Goal: Task Accomplishment & Management: Complete application form

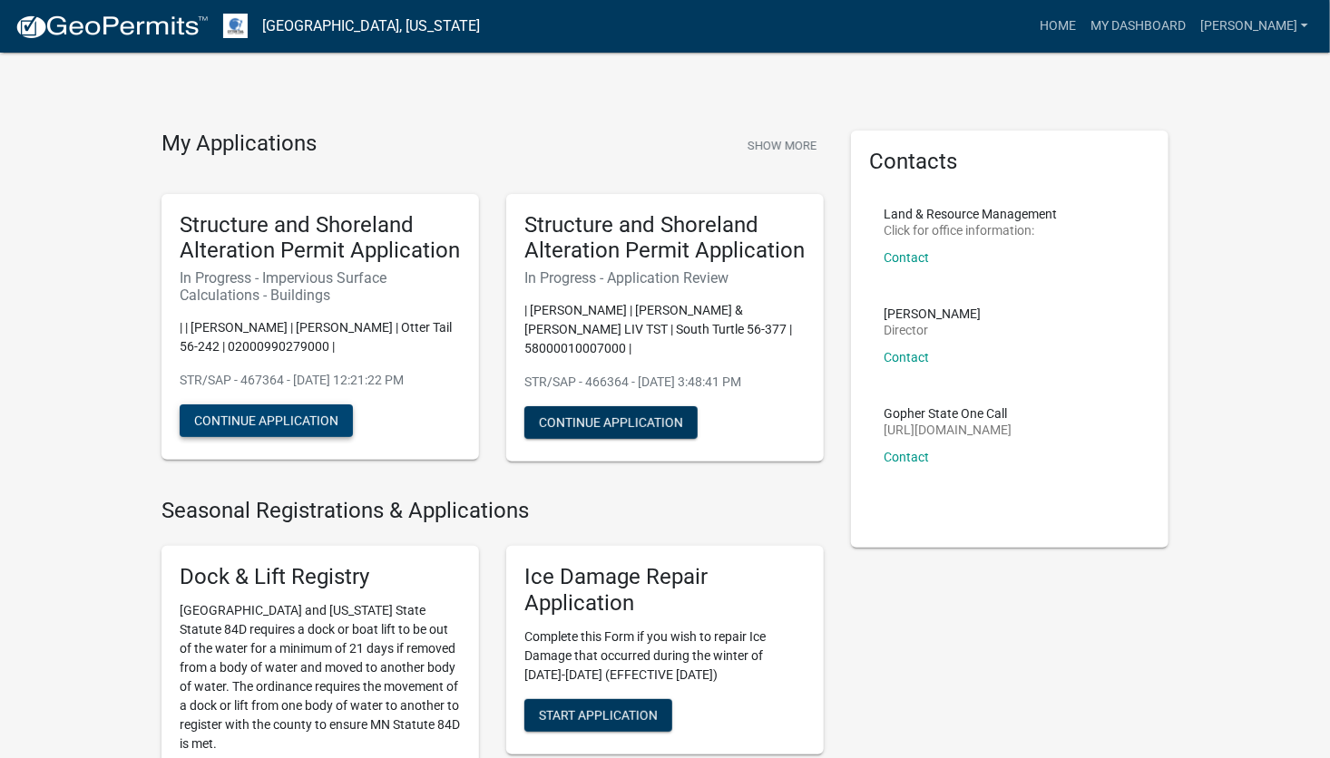
click at [257, 412] on button "Continue Application" at bounding box center [266, 421] width 173 height 33
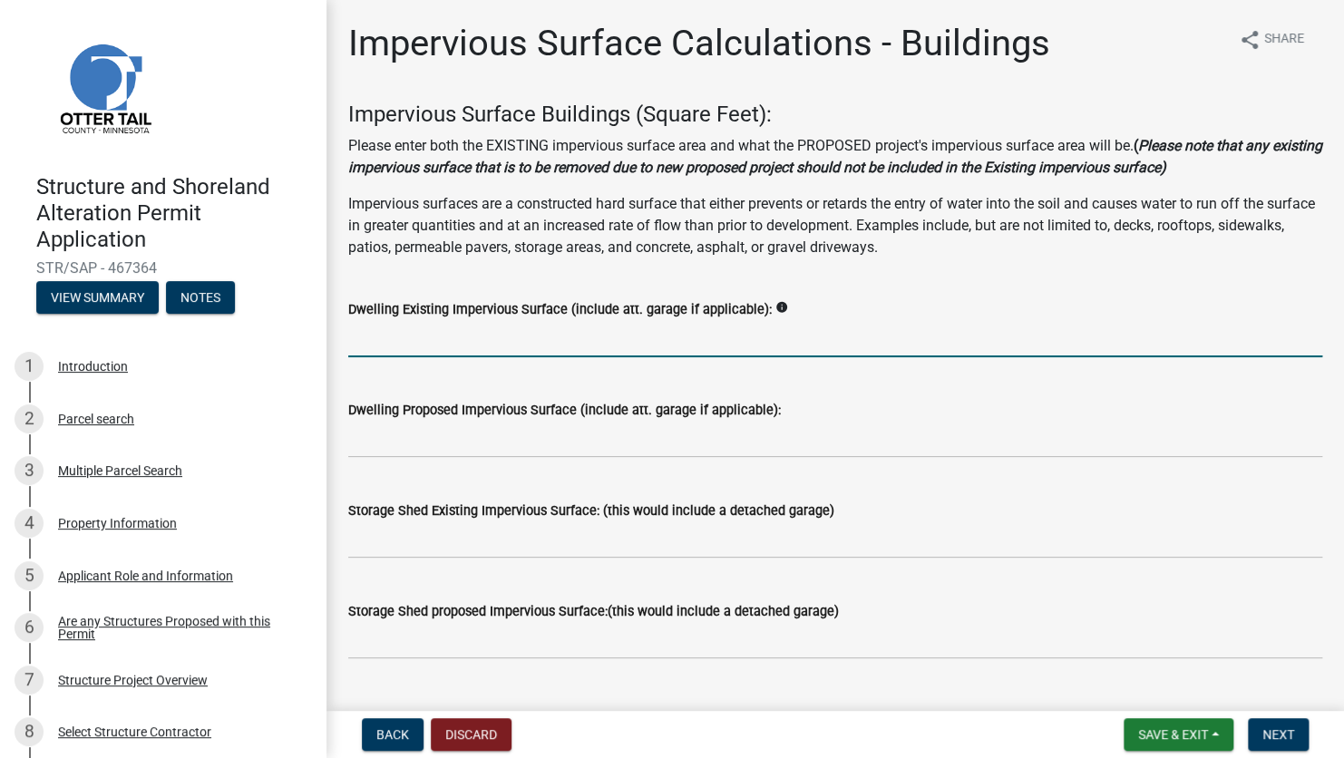
click at [490, 337] on input "text" at bounding box center [835, 338] width 974 height 37
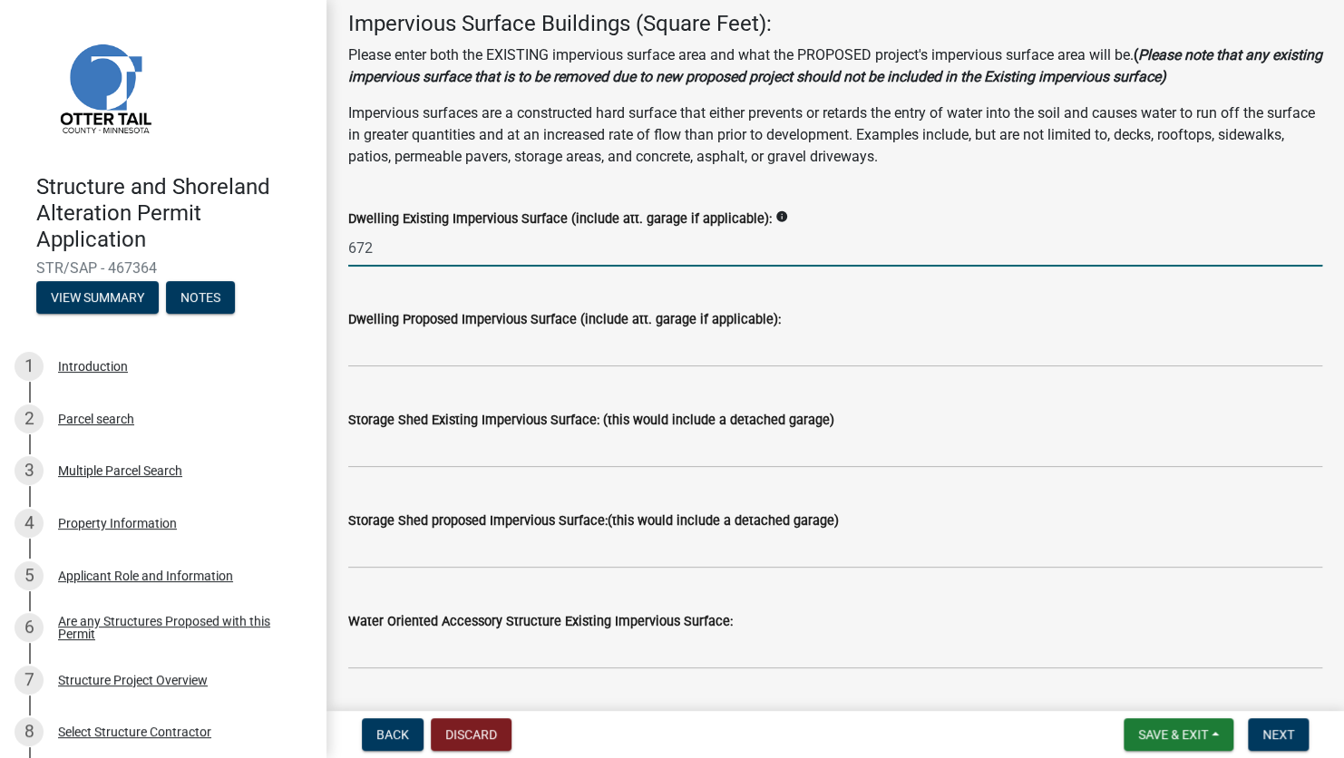
type input "672"
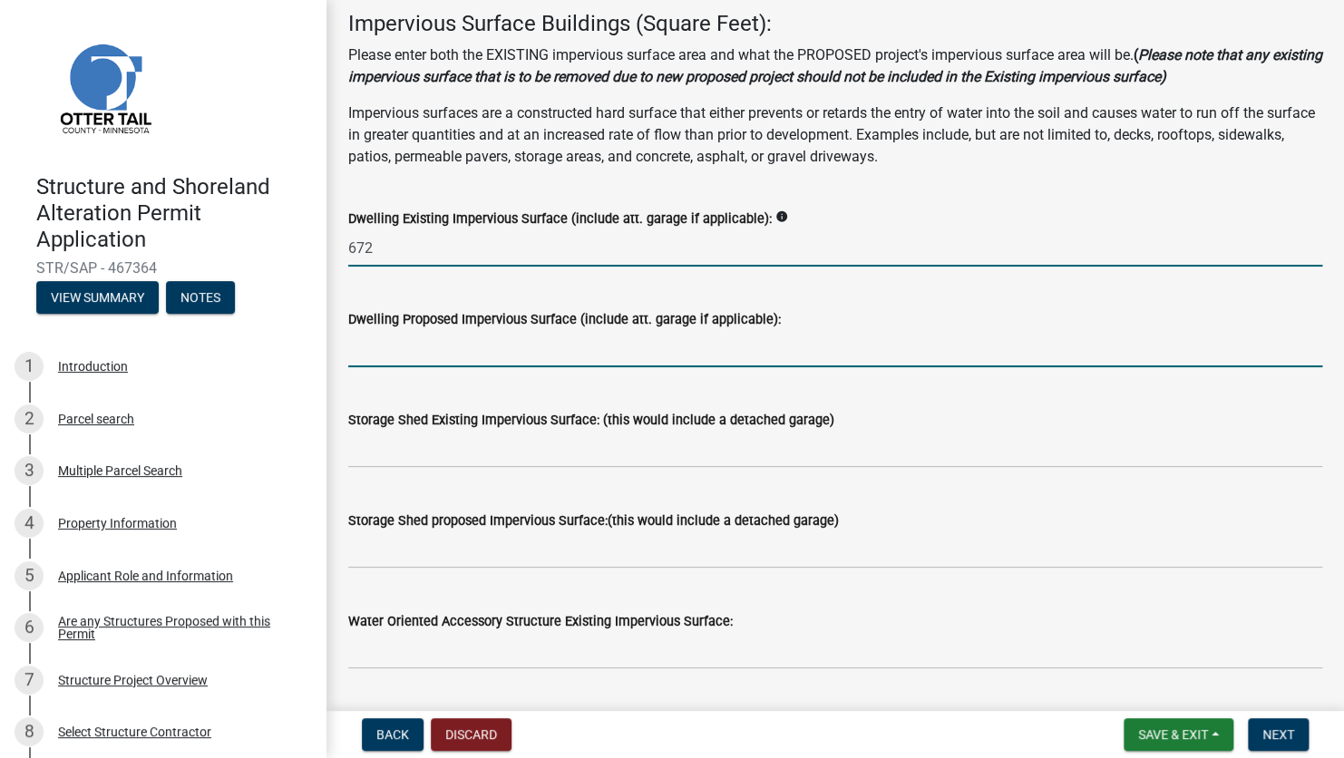
click at [453, 352] on input "text" at bounding box center [835, 348] width 974 height 37
click at [421, 349] on input "text" at bounding box center [835, 348] width 974 height 37
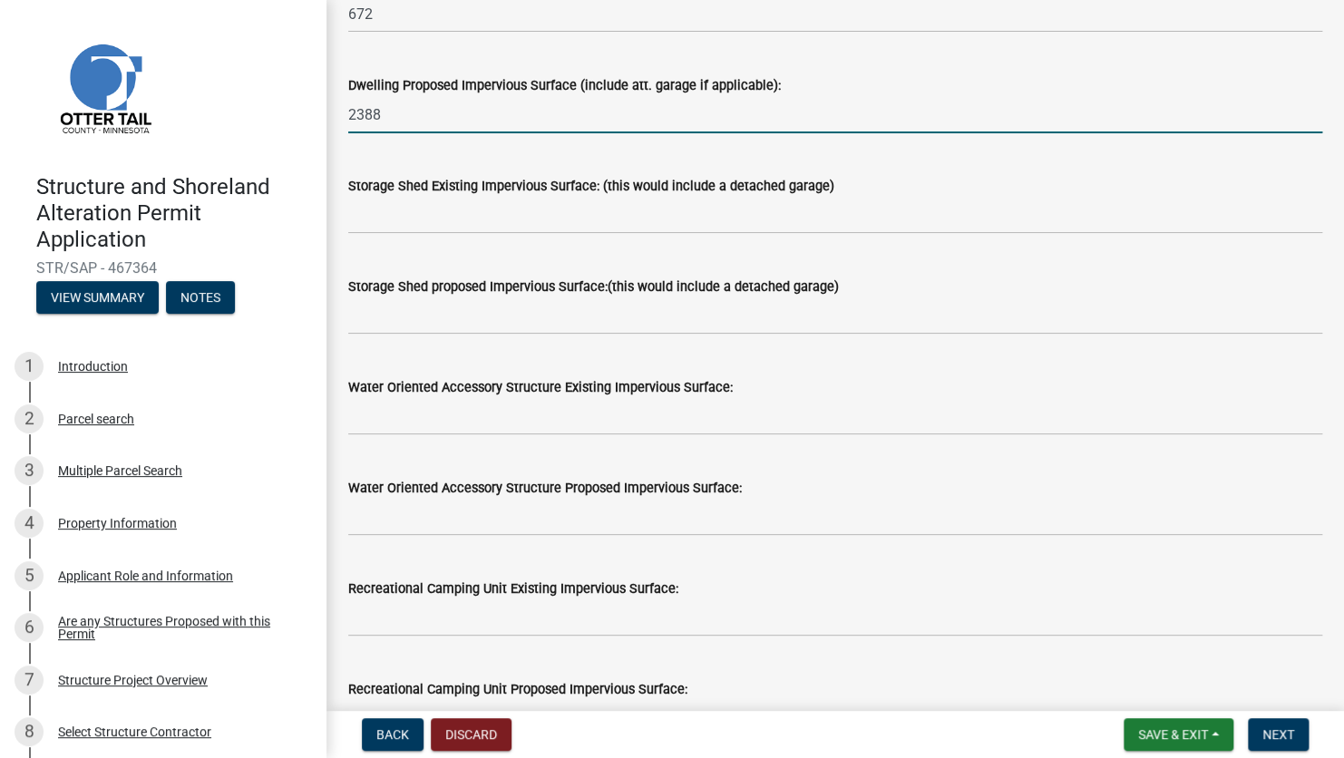
scroll to position [181, 0]
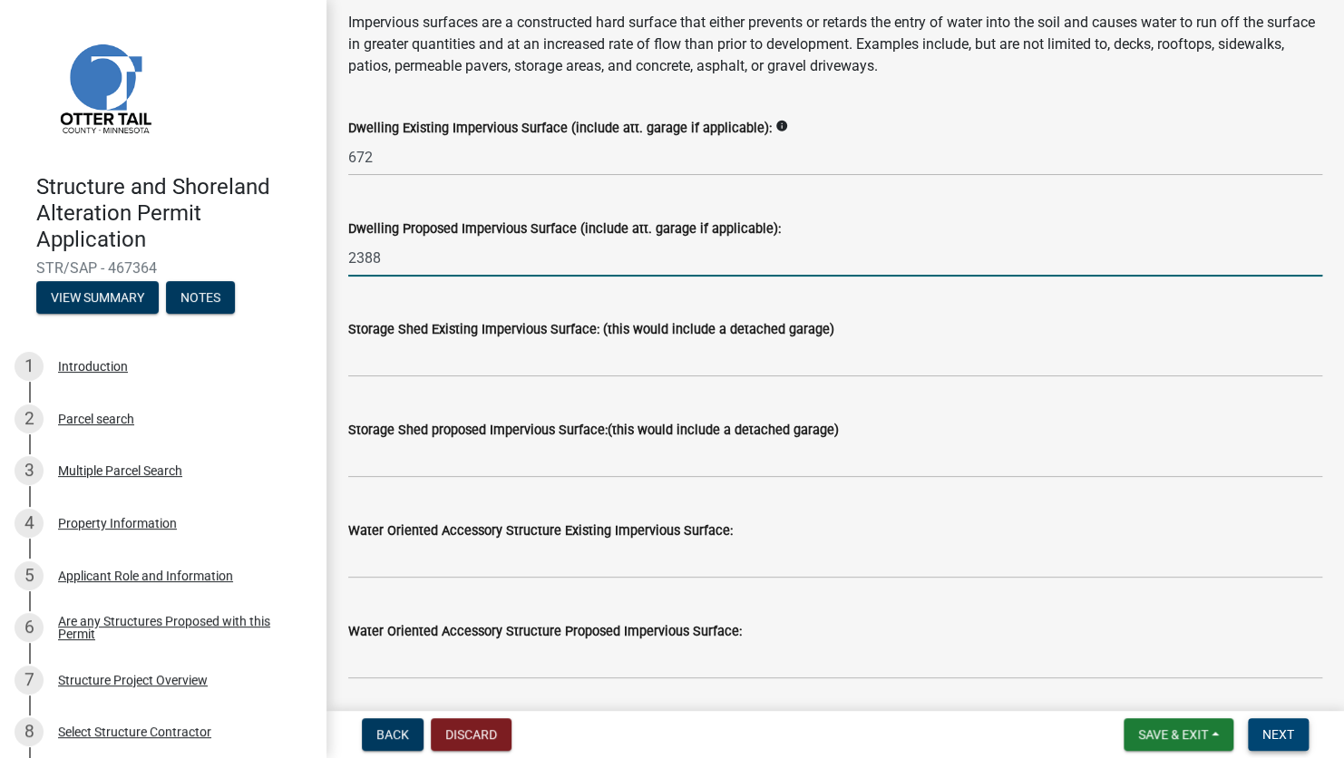
type input "2388"
click at [1276, 728] on span "Next" at bounding box center [1279, 735] width 32 height 15
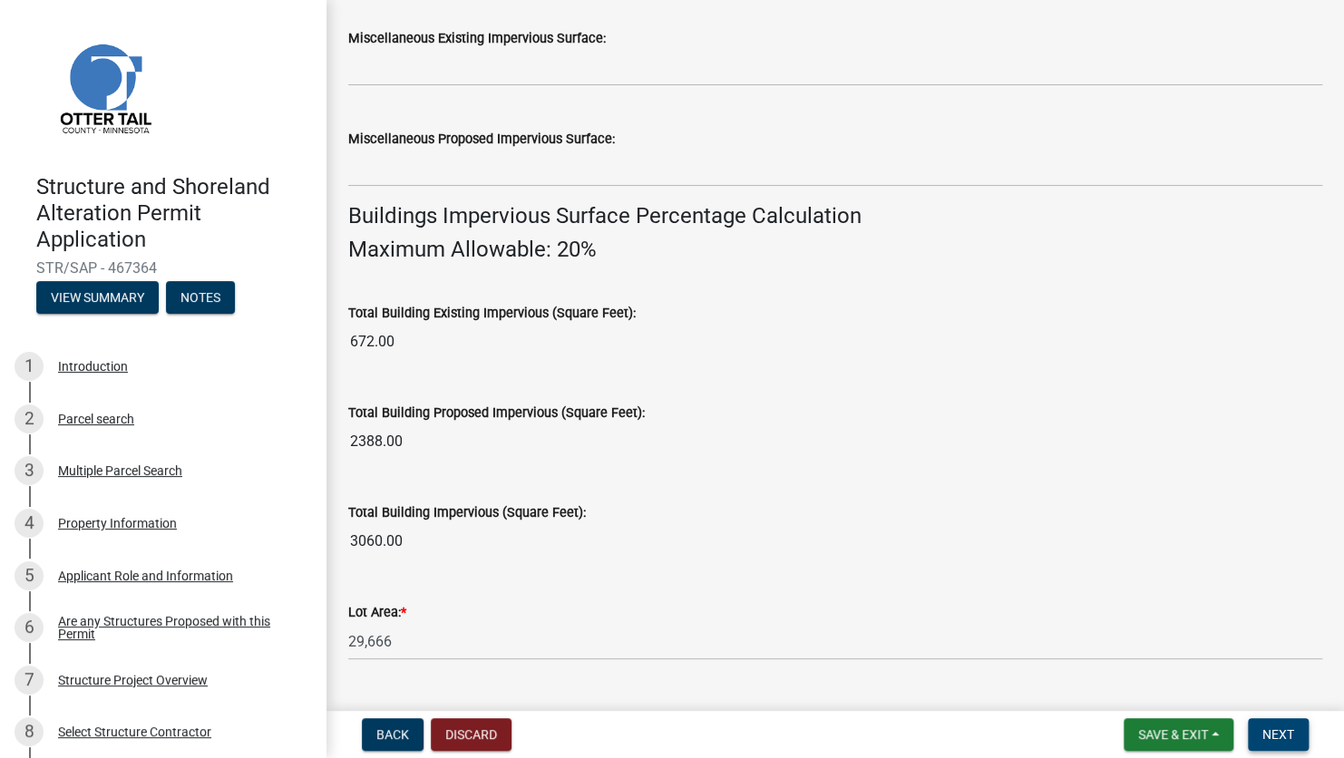
scroll to position [1046, 0]
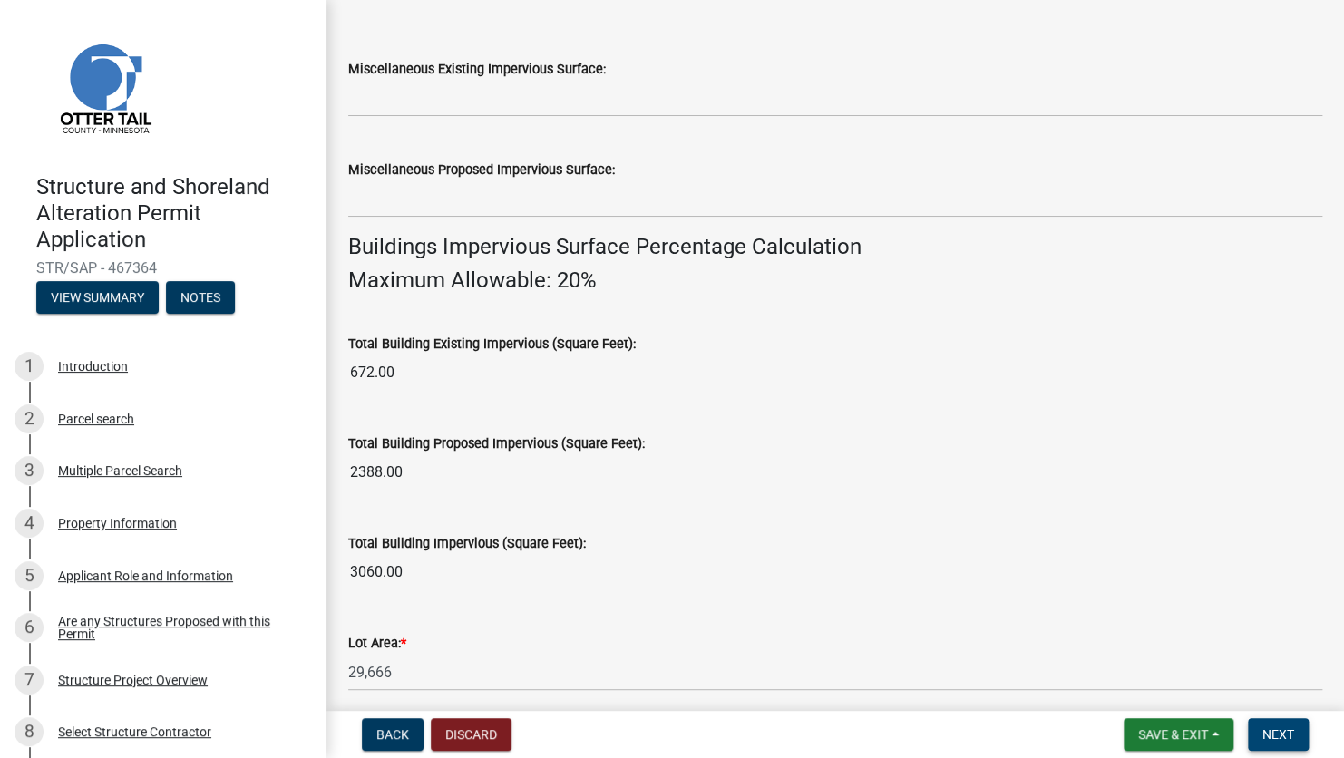
click at [1286, 737] on span "Next" at bounding box center [1279, 735] width 32 height 15
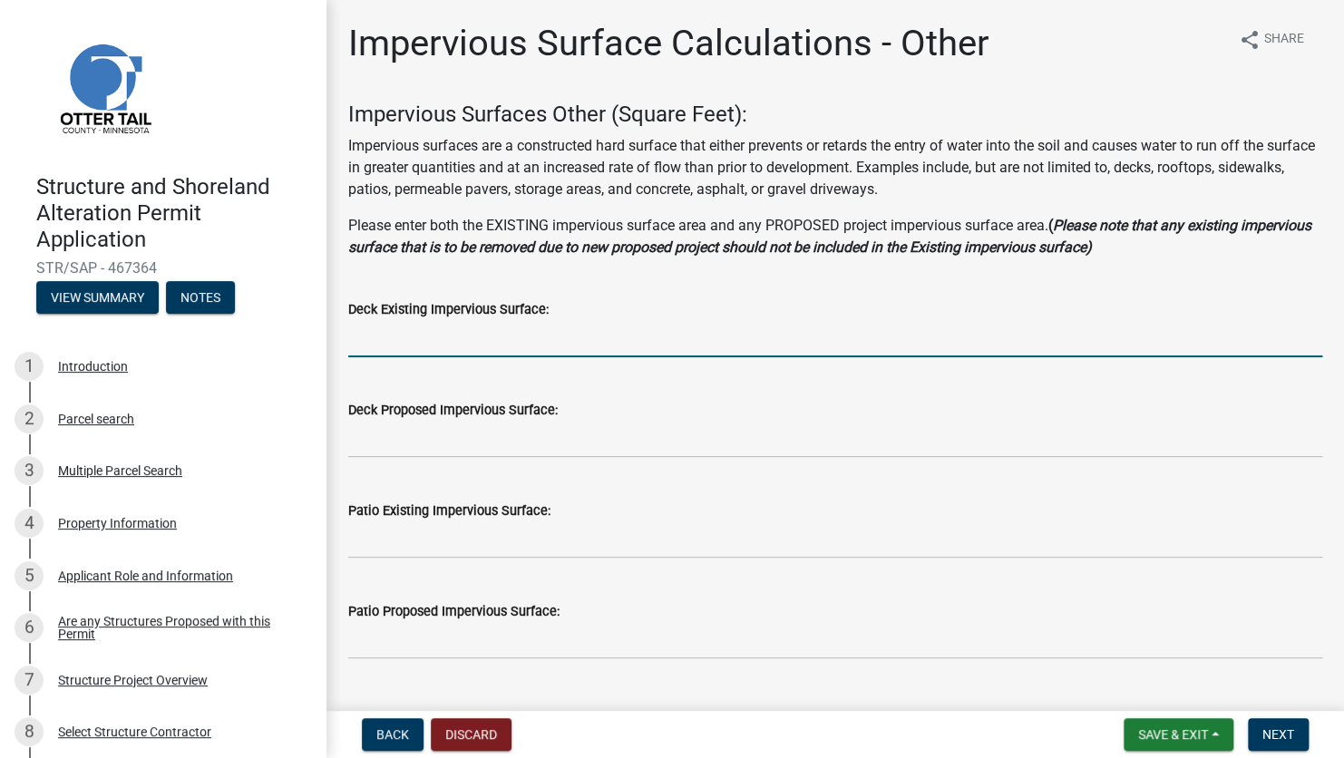
click at [394, 342] on input "text" at bounding box center [835, 338] width 974 height 37
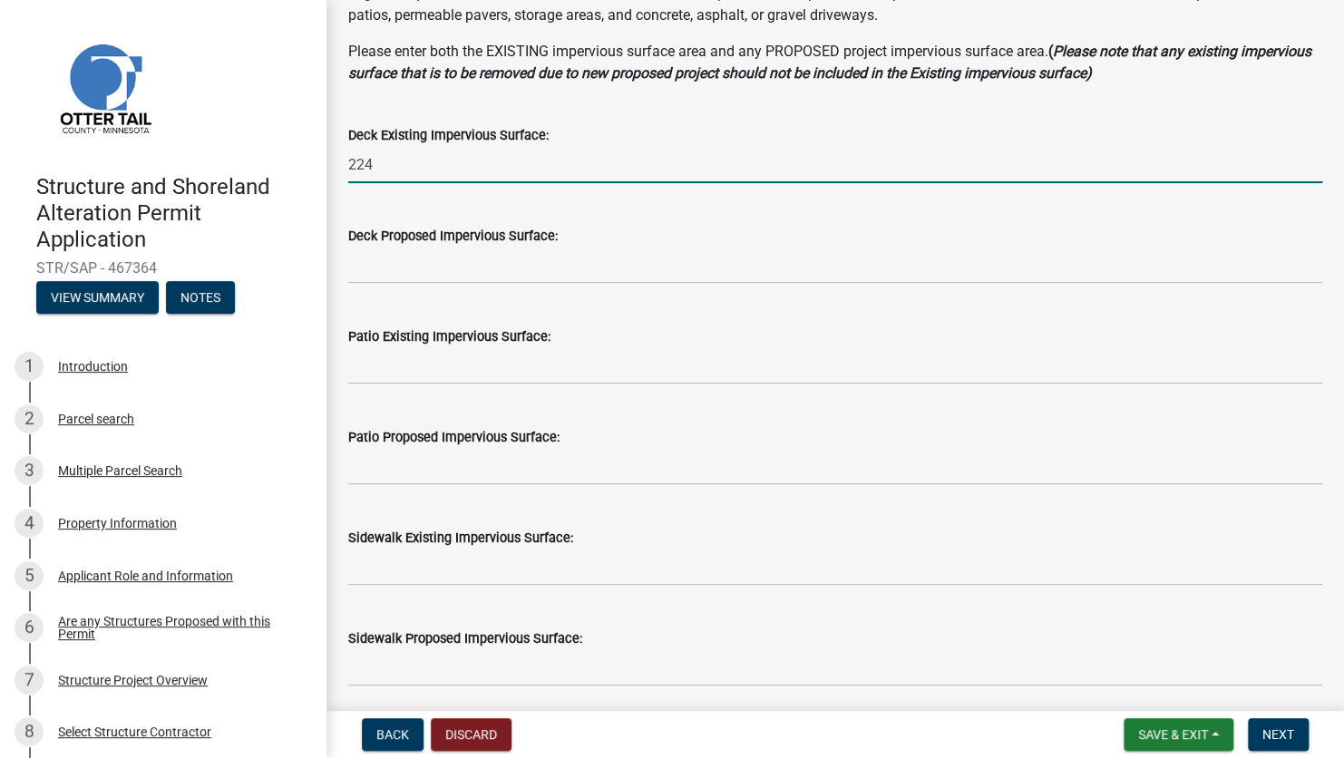
scroll to position [181, 0]
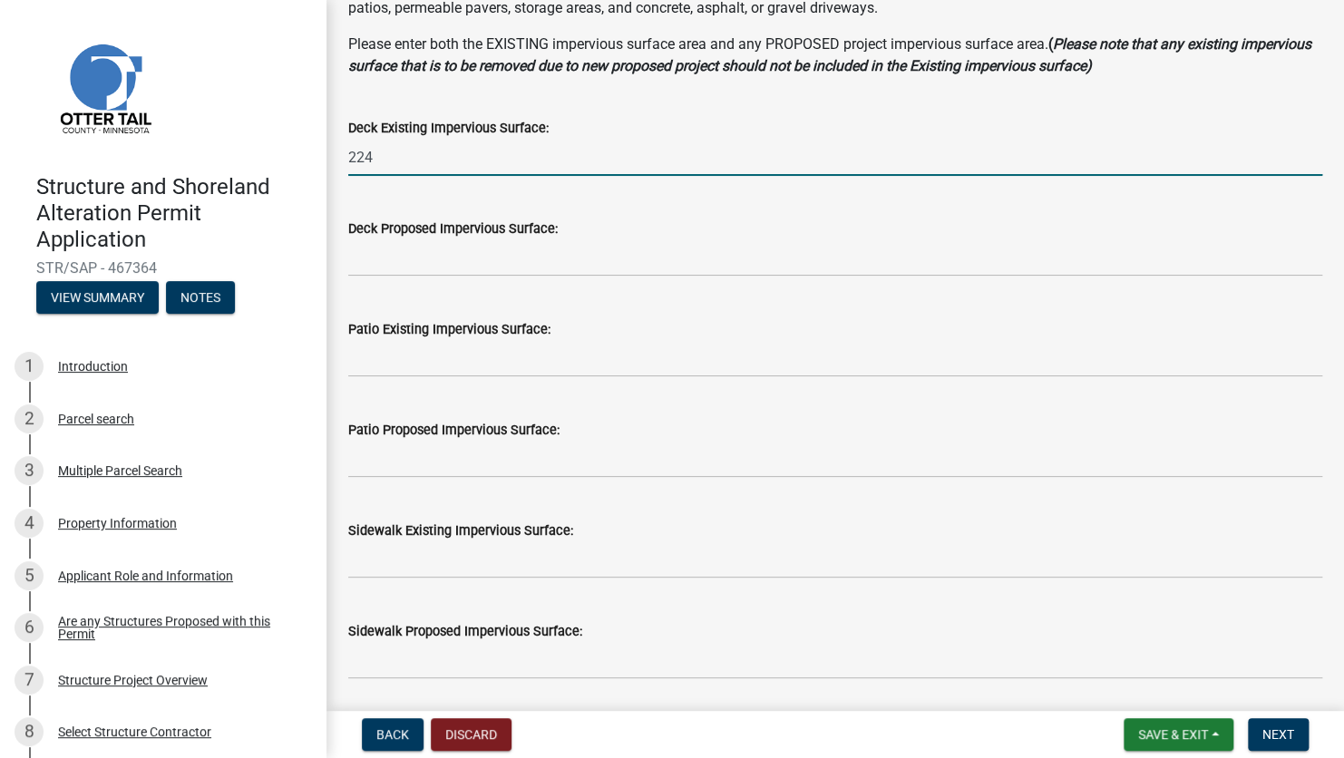
type input "224"
